Goal: Task Accomplishment & Management: Manage account settings

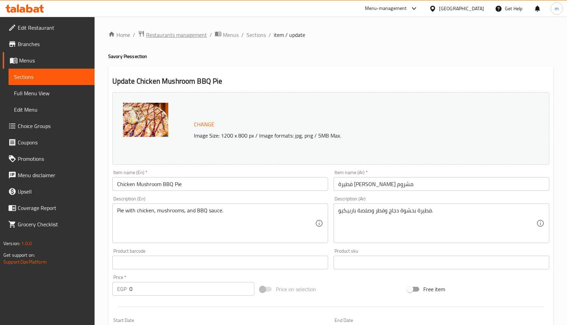
click at [184, 31] on span "Restaurants management" at bounding box center [176, 35] width 61 height 8
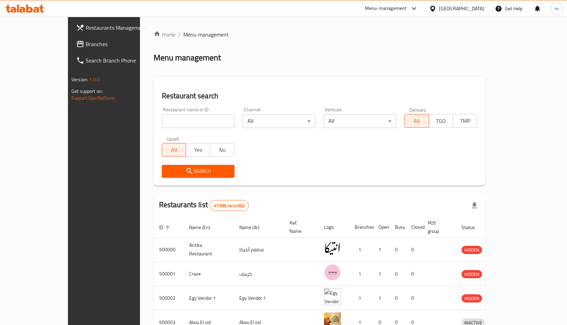
click at [86, 28] on span "Restaurants Management" at bounding box center [121, 28] width 71 height 8
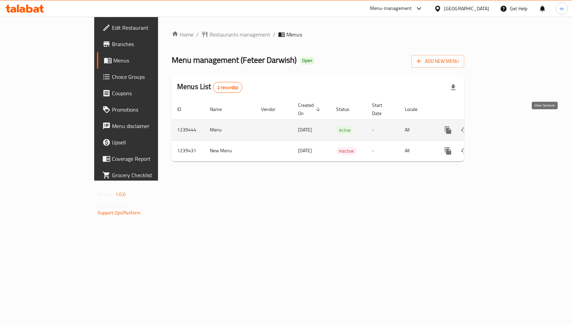
click at [502, 126] on icon "enhanced table" at bounding box center [497, 130] width 8 height 8
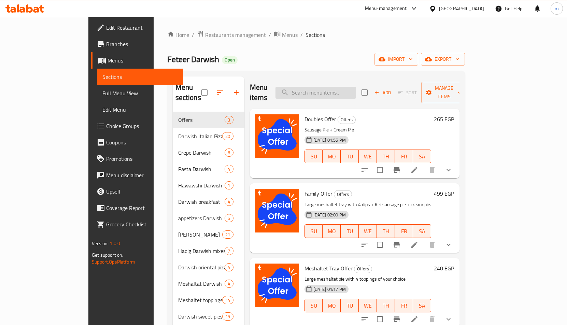
click at [356, 90] on input "search" at bounding box center [316, 93] width 81 height 12
paste input "لحوم"
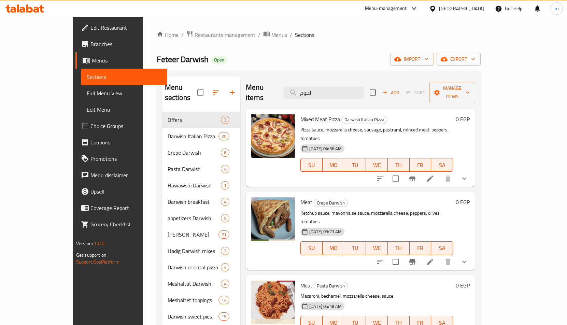
type input "لحوم"
click at [392, 126] on p "Pizza sauce, mozzarella cheese, sausage, pastrami, minced meat, peppers, tomato…" at bounding box center [376, 134] width 153 height 17
click at [433, 175] on icon at bounding box center [430, 178] width 6 height 6
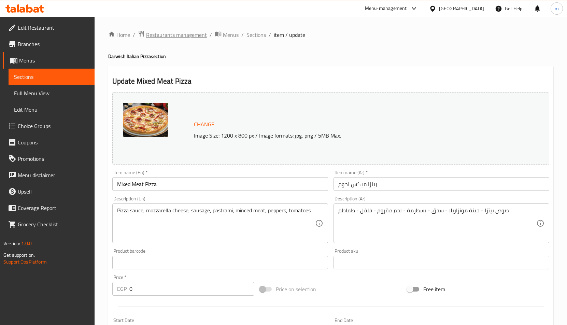
click at [157, 36] on span "Restaurants management" at bounding box center [176, 35] width 61 height 8
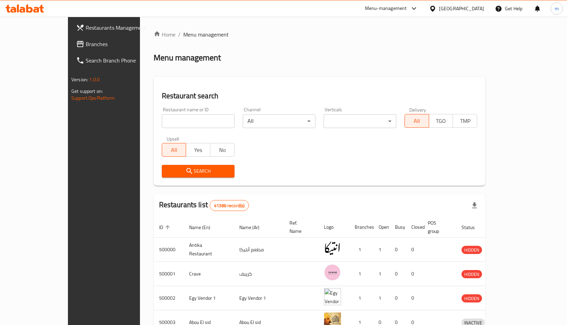
click at [86, 45] on span "Branches" at bounding box center [121, 44] width 71 height 8
